Goal: Information Seeking & Learning: Learn about a topic

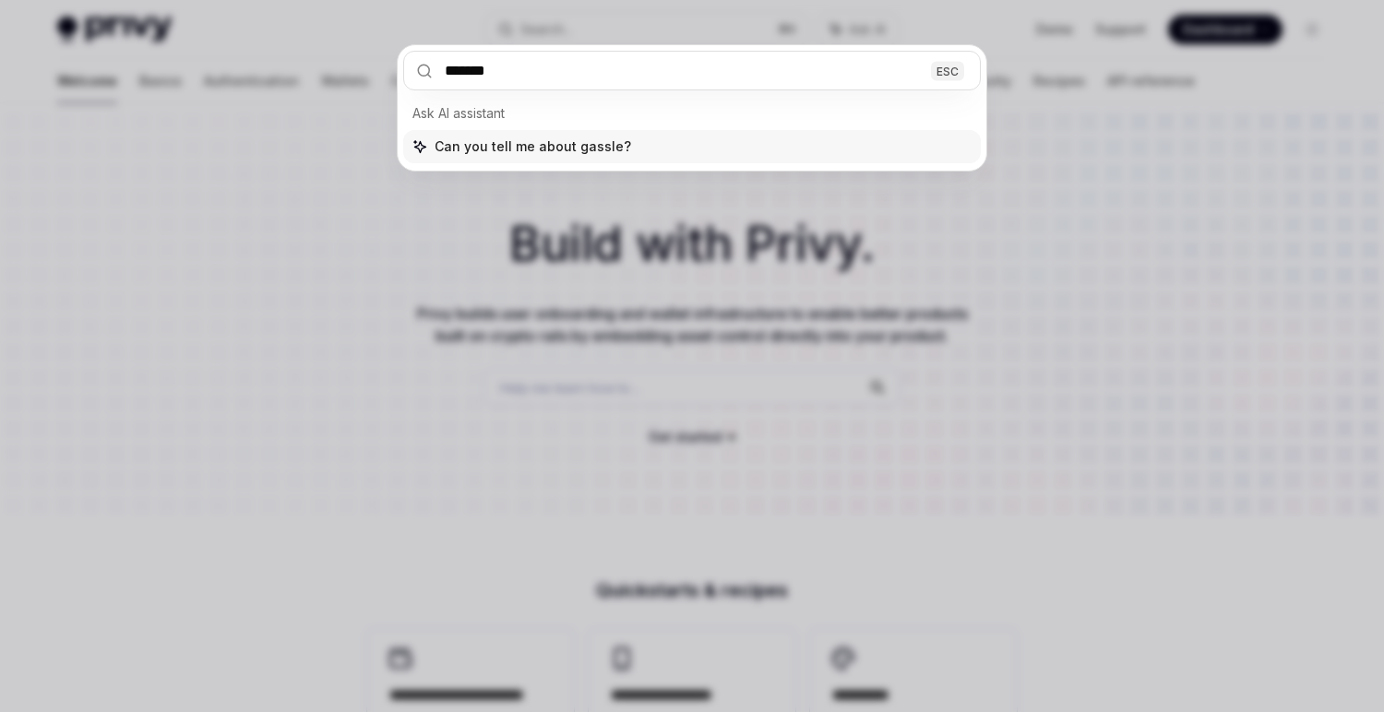
type input "********"
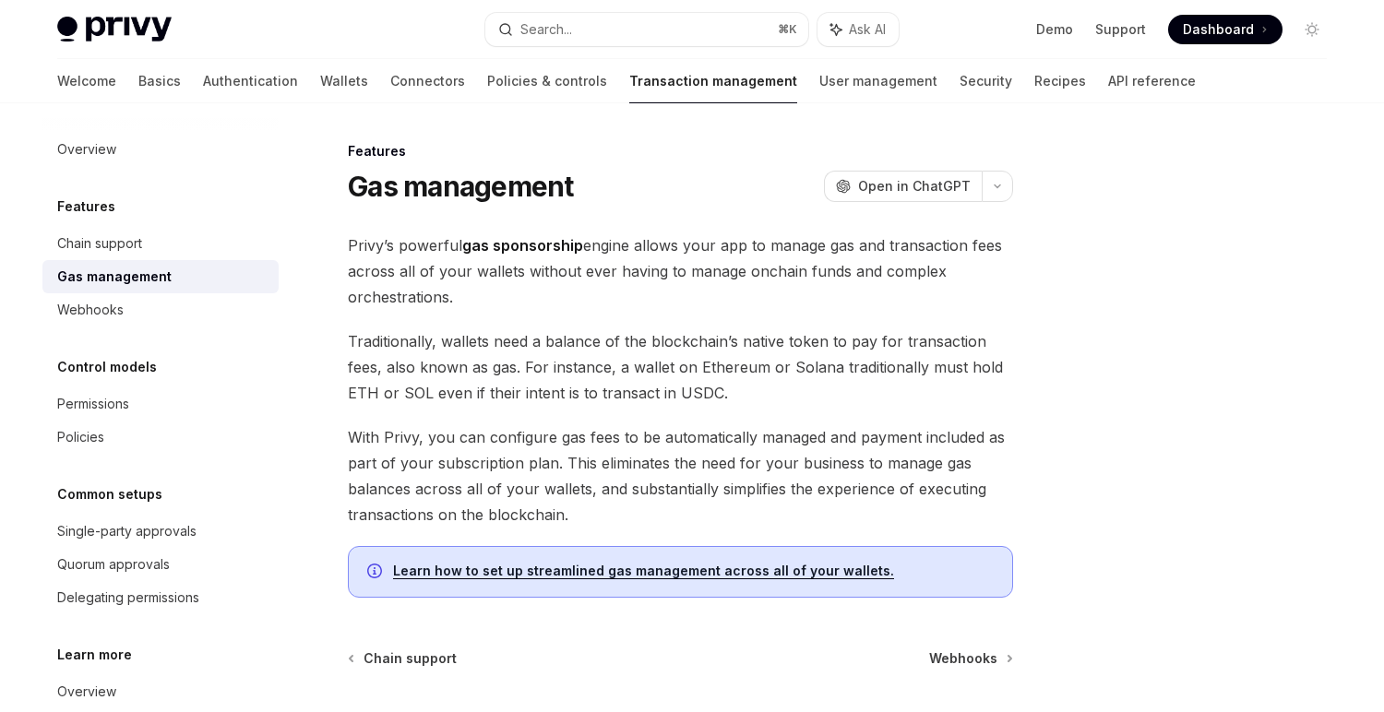
click at [632, 572] on link "Learn how to set up streamlined gas management across all of your wallets." at bounding box center [643, 571] width 501 height 17
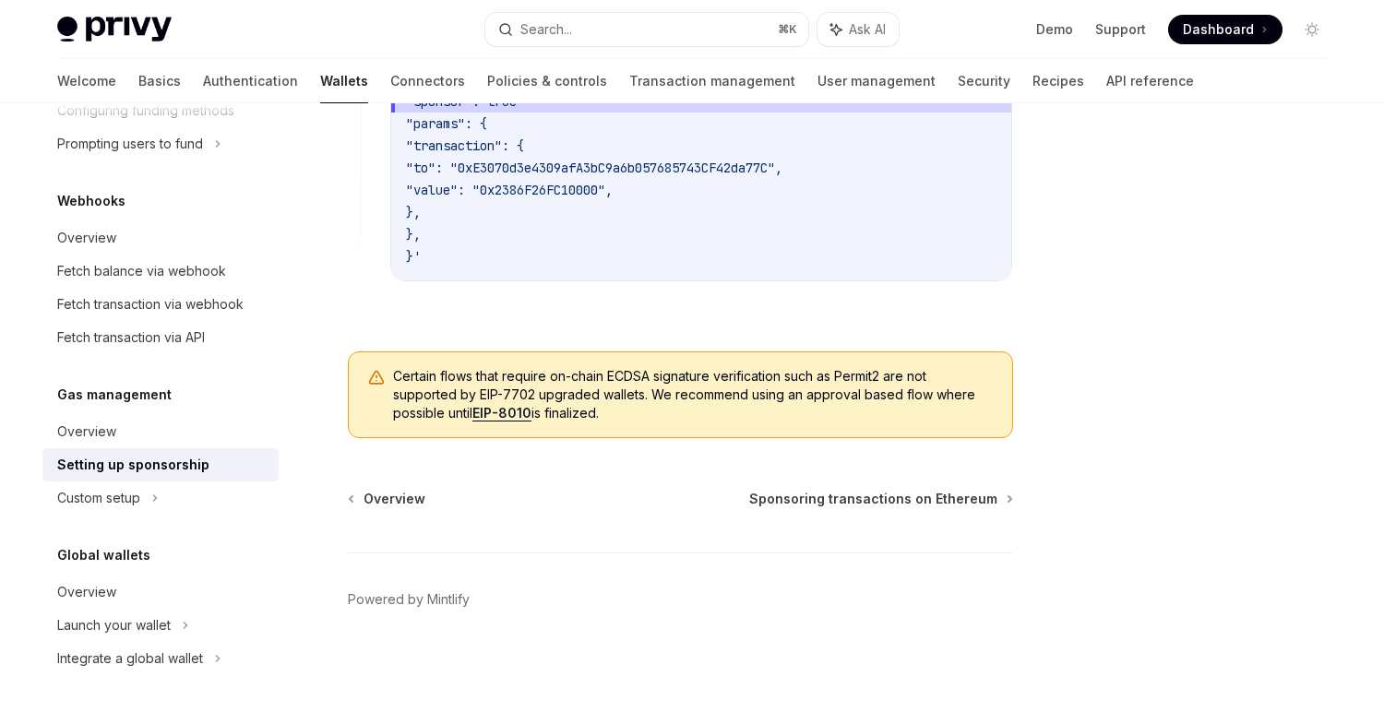
scroll to position [1552, 0]
click at [513, 411] on link "EIP-8010" at bounding box center [501, 413] width 59 height 17
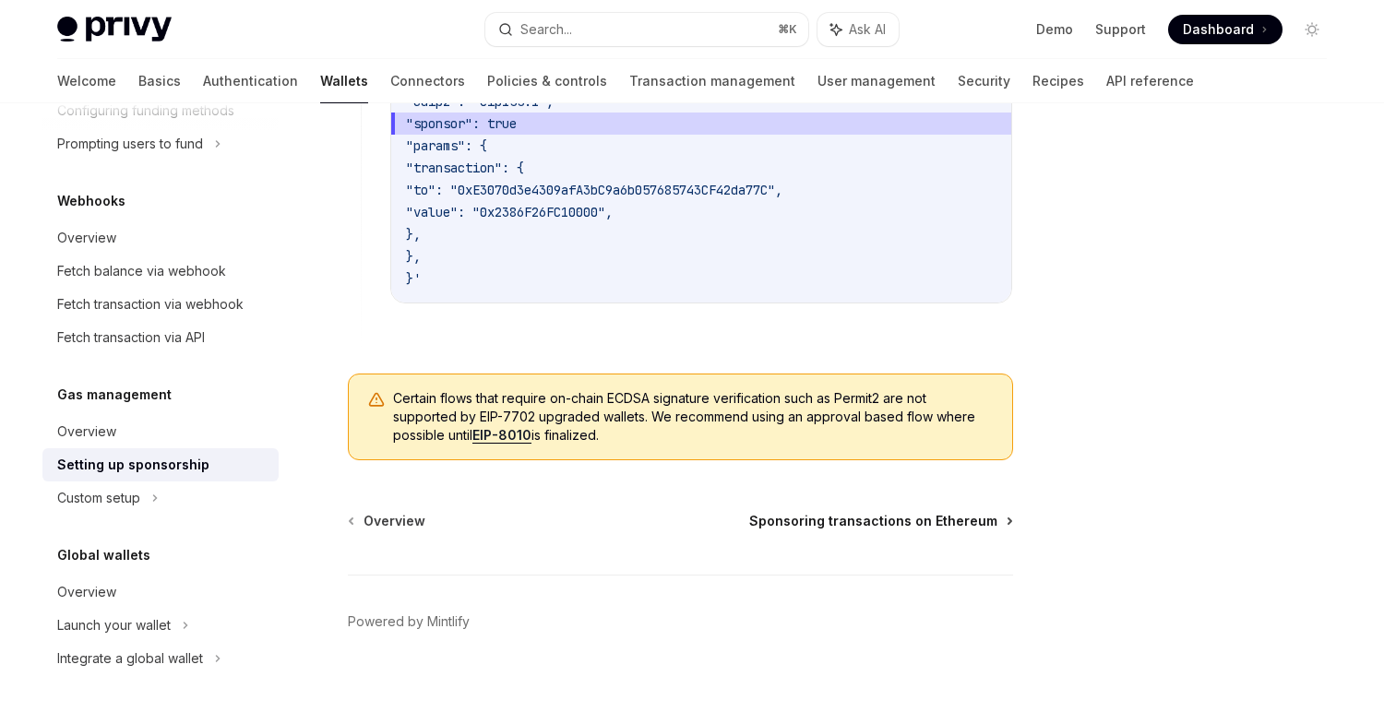
scroll to position [1491, 0]
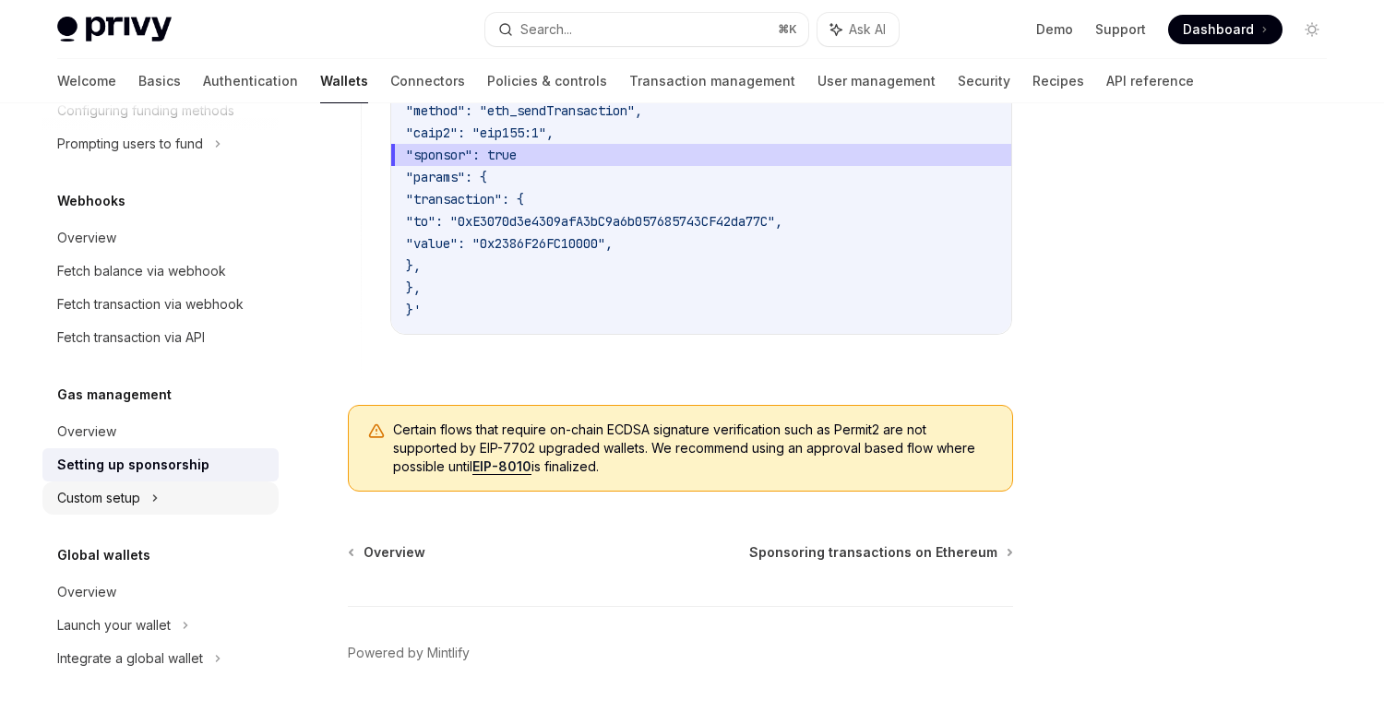
click at [95, 509] on div "Custom setup" at bounding box center [160, 498] width 236 height 33
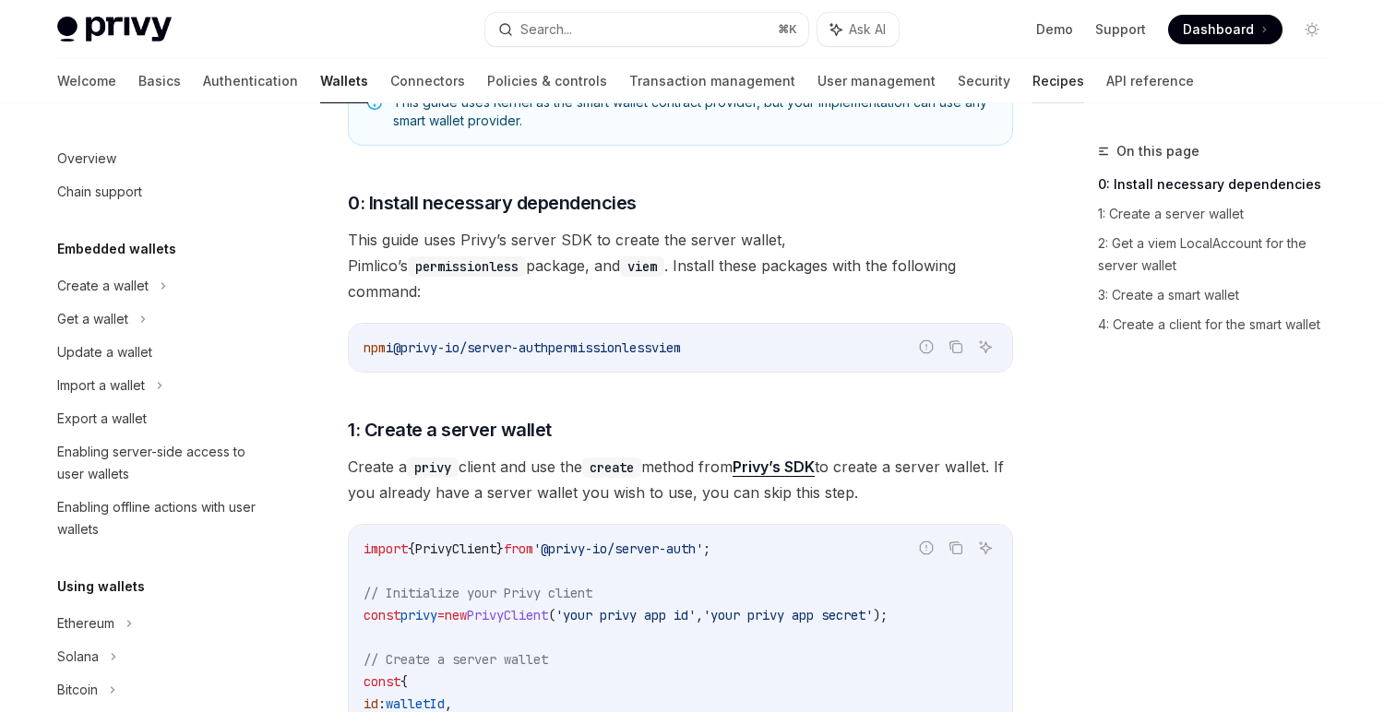
click at [1032, 80] on link "Recipes" at bounding box center [1058, 81] width 52 height 44
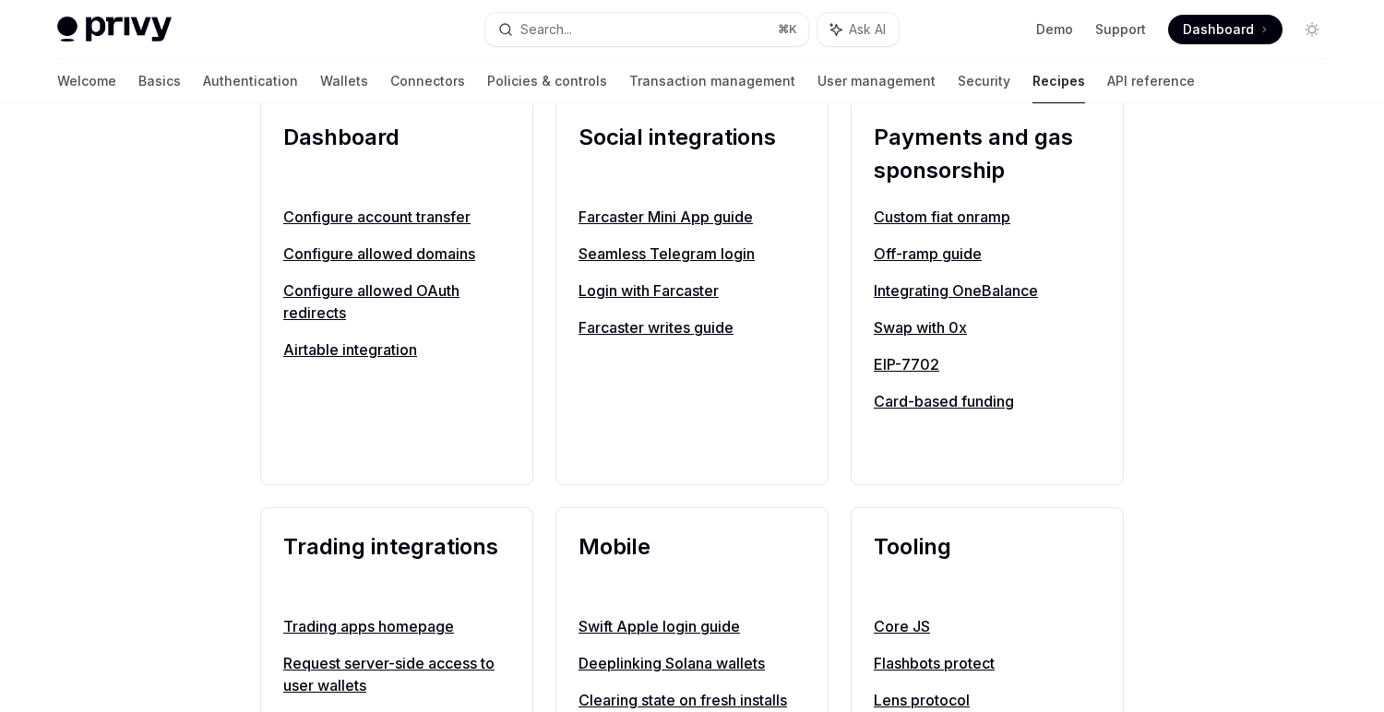
scroll to position [1218, 0]
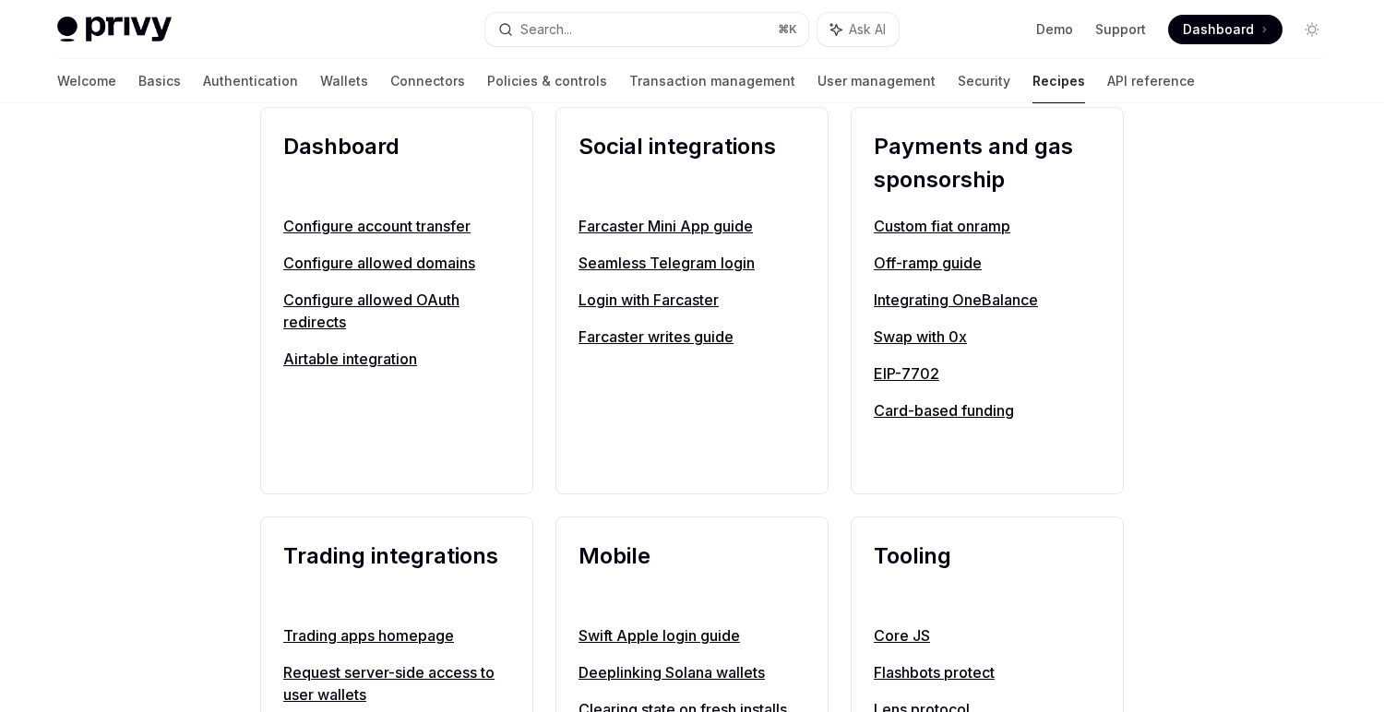
click at [912, 385] on link "EIP-7702" at bounding box center [987, 374] width 227 height 22
type textarea "*"
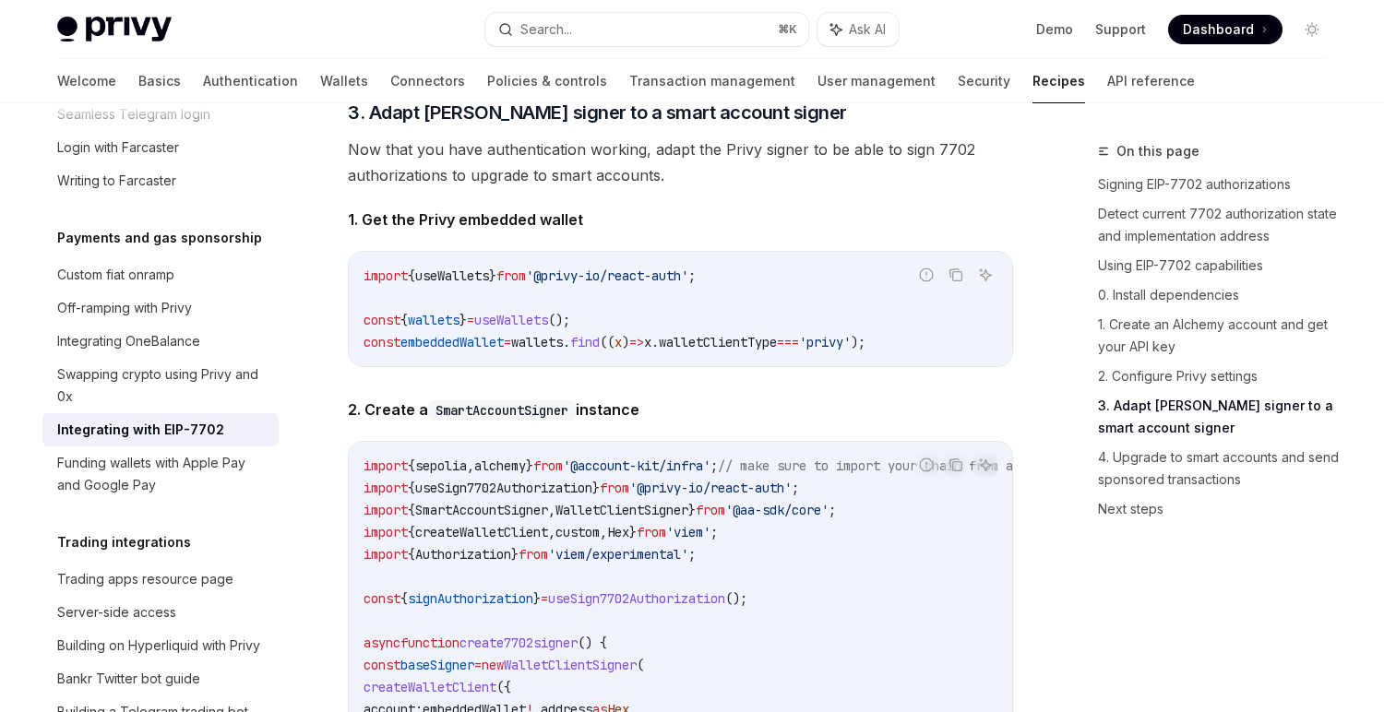
scroll to position [4333, 0]
